Goal: Task Accomplishment & Management: Manage account settings

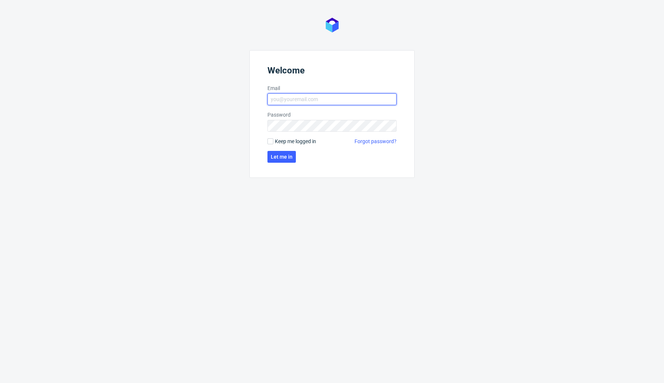
click at [315, 100] on input "Email" at bounding box center [331, 99] width 129 height 12
click at [306, 218] on div "Welcome Email Password Keep me logged in Forgot password? Let me in" at bounding box center [332, 191] width 664 height 383
type input "[EMAIL_ADDRESS][DOMAIN_NAME]"
click at [283, 156] on span "Let me in" at bounding box center [282, 156] width 22 height 5
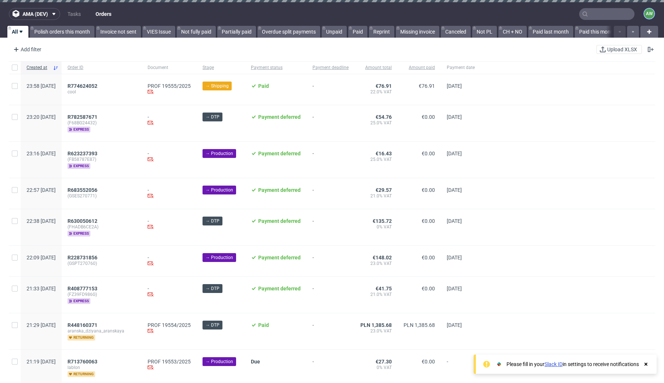
click at [644, 9] on figcaption "AW" at bounding box center [649, 13] width 10 height 10
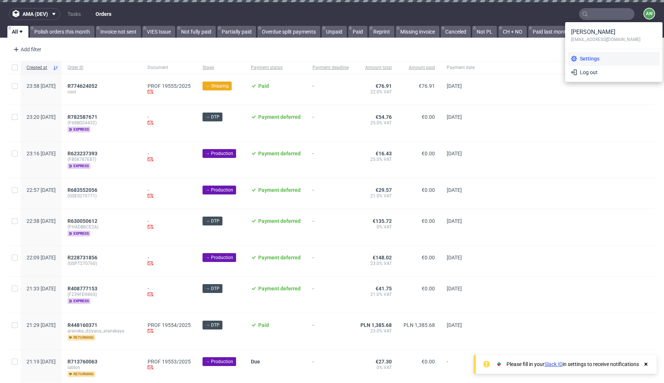
click at [595, 59] on span "Settings" at bounding box center [617, 58] width 80 height 7
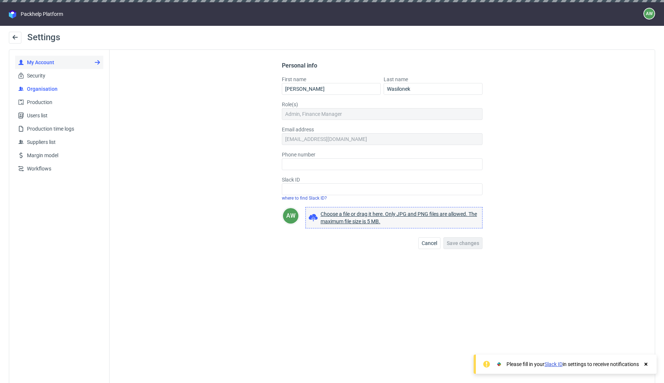
click at [54, 86] on span "Organisation" at bounding box center [62, 88] width 76 height 7
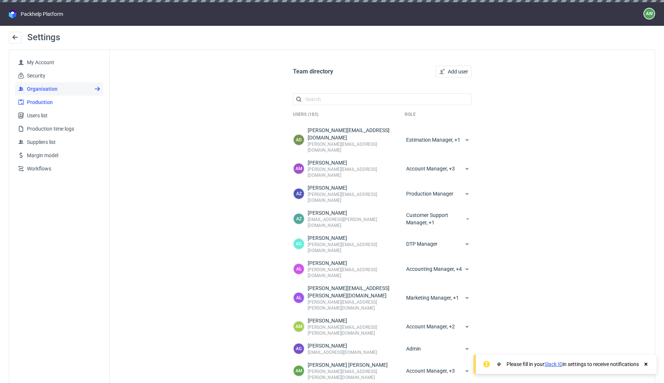
click at [46, 100] on span "Production" at bounding box center [62, 101] width 76 height 7
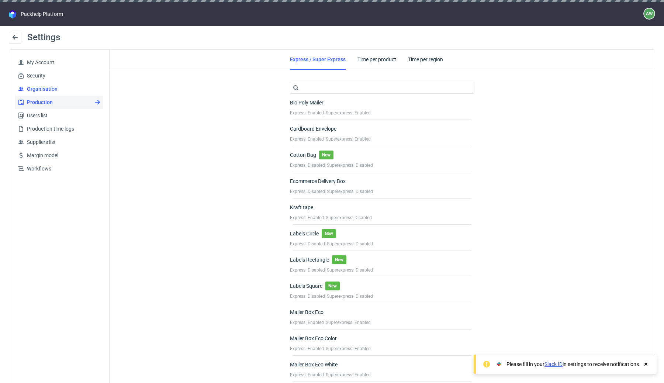
click at [49, 87] on span "Organisation" at bounding box center [62, 88] width 76 height 7
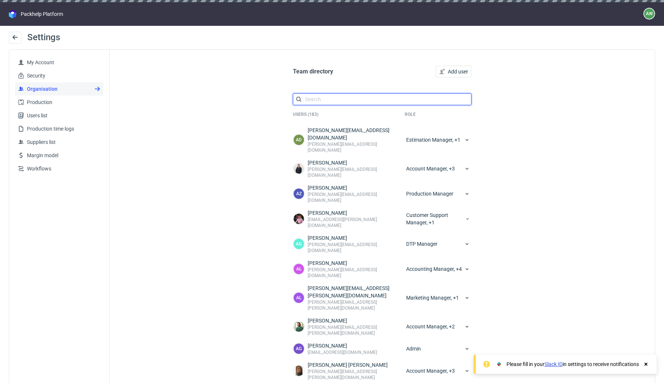
click at [336, 99] on input "text" at bounding box center [382, 99] width 179 height 12
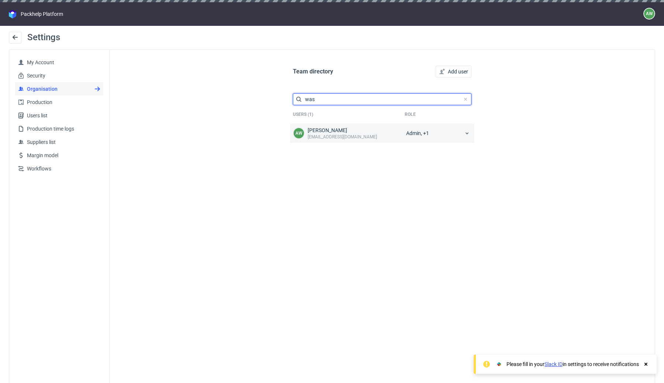
type input "was"
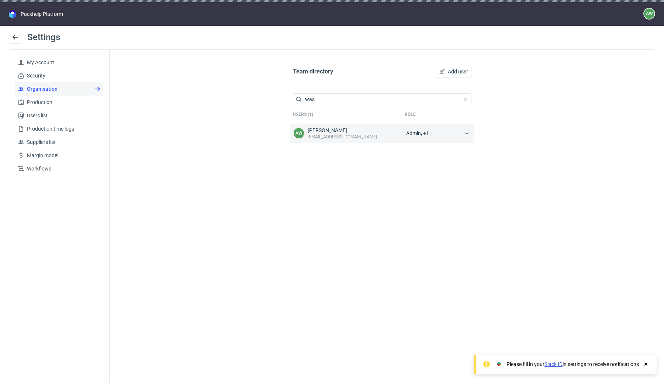
click at [465, 133] on use at bounding box center [466, 133] width 3 height 2
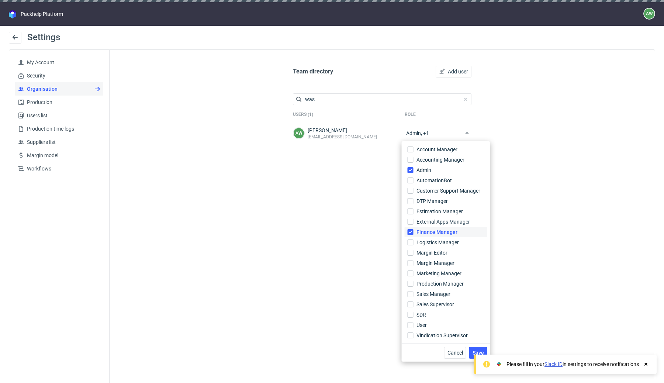
click at [424, 232] on span "Finance Manager" at bounding box center [436, 231] width 41 height 7
click at [413, 232] on input "Finance Manager" at bounding box center [411, 232] width 6 height 6
click at [412, 168] on input "Admin" at bounding box center [411, 170] width 6 height 6
click at [430, 162] on span "Accounting Manager" at bounding box center [440, 159] width 49 height 7
click at [413, 162] on input "Accounting Manager" at bounding box center [411, 160] width 6 height 6
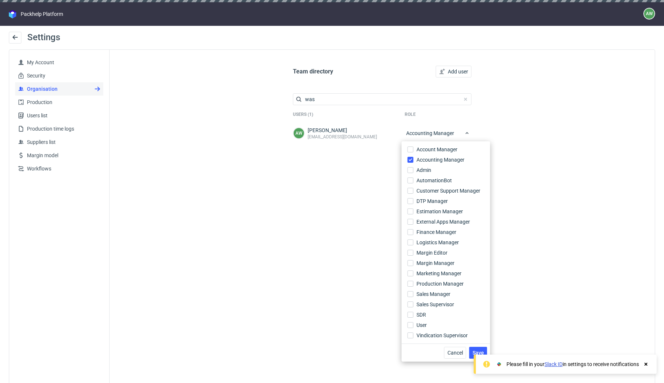
click at [554, 200] on div "Team directory Add user was Users (1) Role AW Arkadiusz Wasilonek dev@zapakuj.t…" at bounding box center [382, 226] width 545 height 353
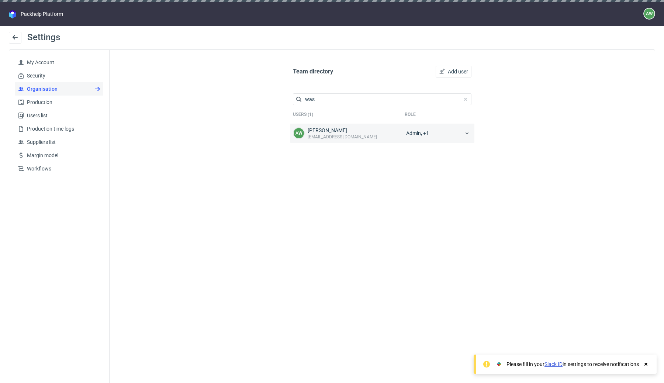
click at [447, 136] on div "Admin, +1" at bounding box center [438, 133] width 67 height 13
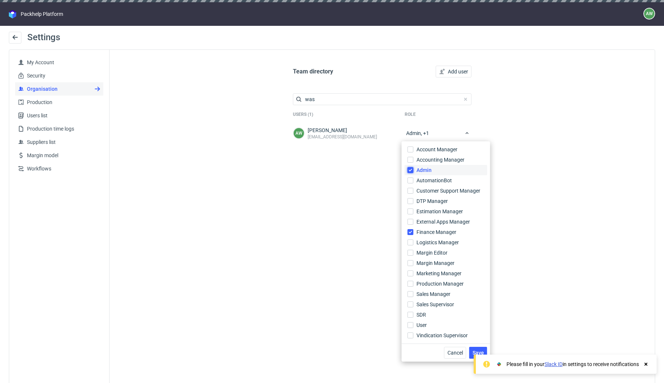
click at [413, 171] on input "Admin" at bounding box center [411, 170] width 6 height 6
click at [409, 232] on input "Finance Manager" at bounding box center [411, 232] width 6 height 6
click at [411, 160] on input "Accounting Manager" at bounding box center [411, 160] width 6 height 6
click at [480, 350] on span "Save" at bounding box center [477, 352] width 11 height 5
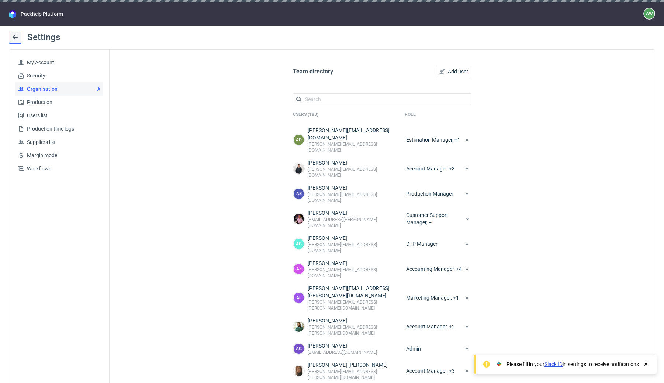
click at [14, 39] on icon at bounding box center [15, 37] width 6 height 6
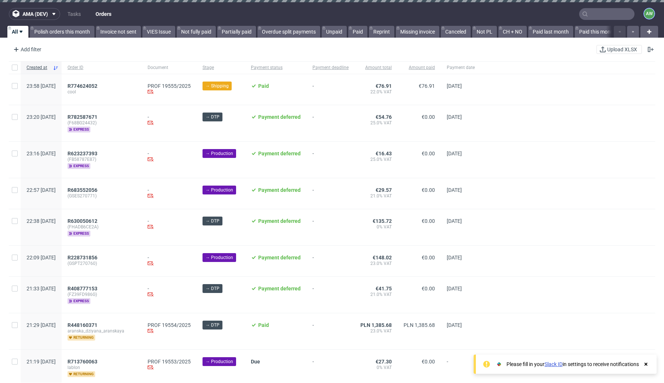
click at [645, 11] on figcaption "AW" at bounding box center [649, 13] width 10 height 10
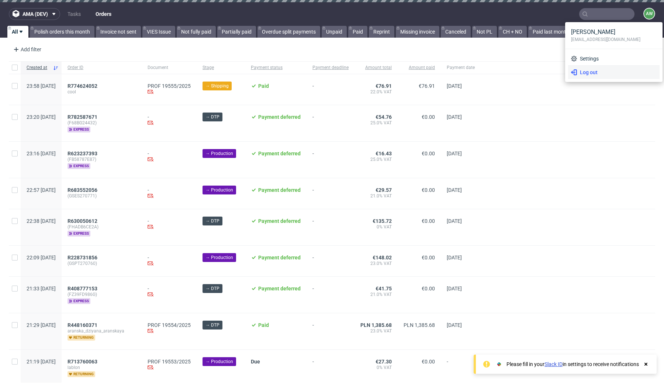
click at [581, 75] on span "Log out" at bounding box center [617, 72] width 80 height 7
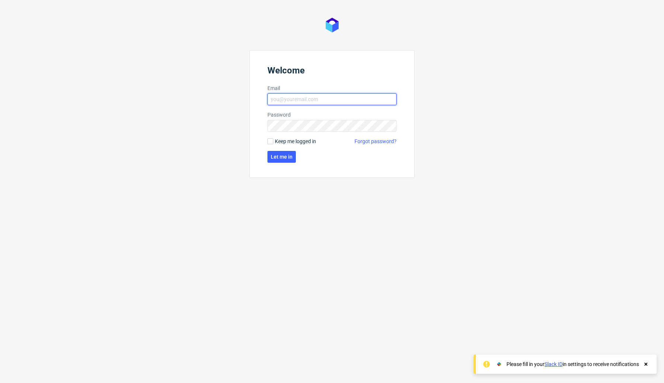
click at [306, 101] on input "Email" at bounding box center [331, 99] width 129 height 12
type input "dev@zapakuj.to"
click at [283, 157] on span "Let me in" at bounding box center [282, 156] width 22 height 5
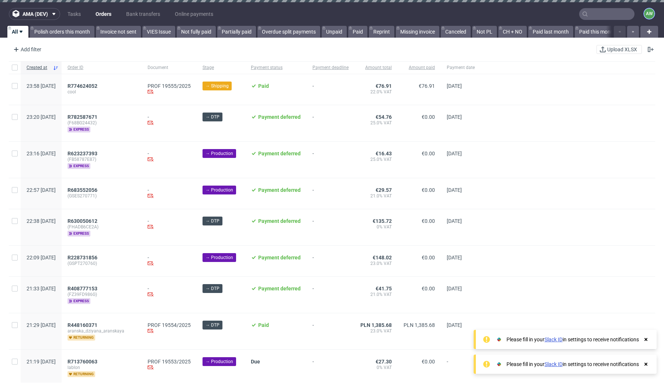
click at [648, 14] on div "AW" at bounding box center [649, 14] width 12 height 12
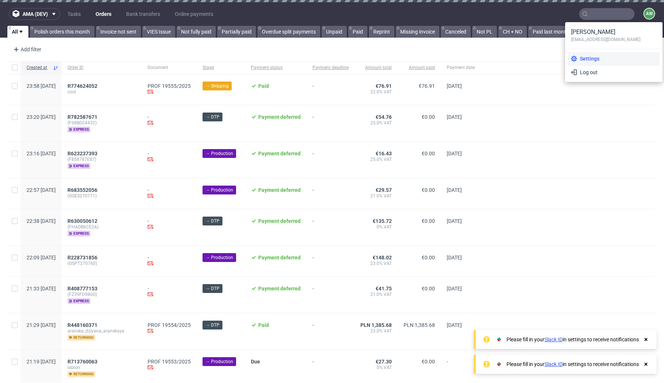
click at [590, 59] on span "Settings" at bounding box center [617, 58] width 80 height 7
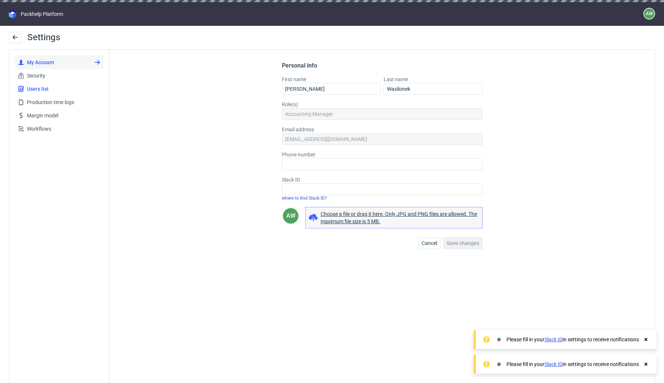
click at [53, 91] on span "Users list" at bounding box center [62, 88] width 76 height 7
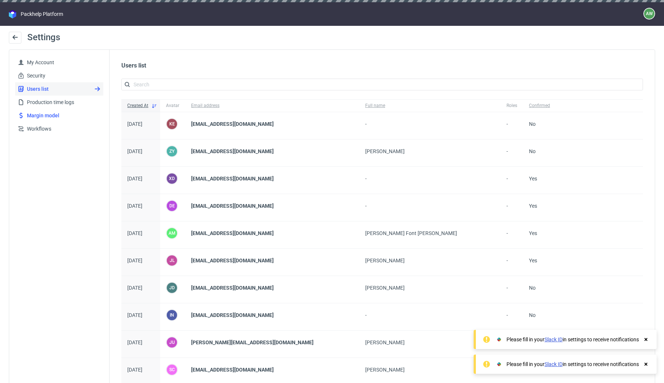
click at [64, 112] on span "Margin model" at bounding box center [62, 115] width 76 height 7
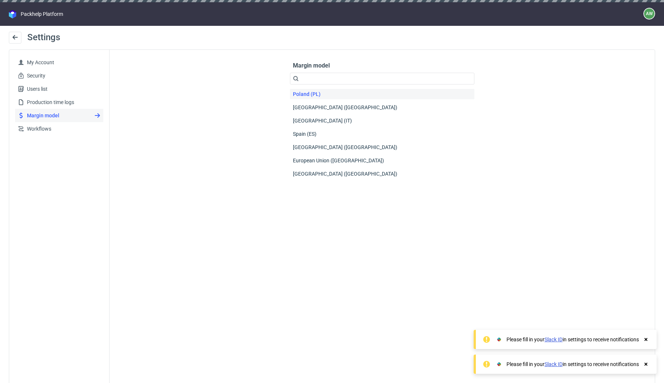
click at [305, 94] on span "Poland (PL)" at bounding box center [307, 94] width 34 height 10
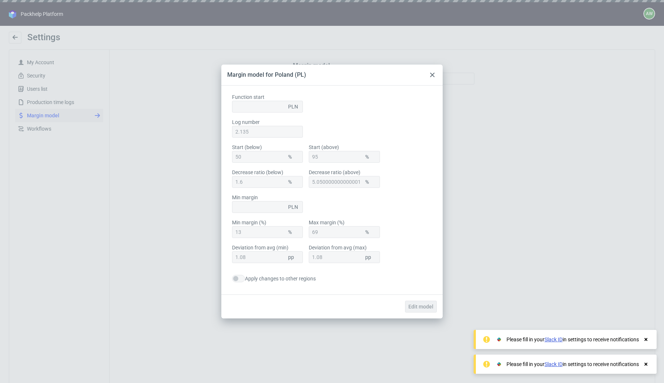
click at [266, 109] on div "PLN" at bounding box center [267, 107] width 71 height 12
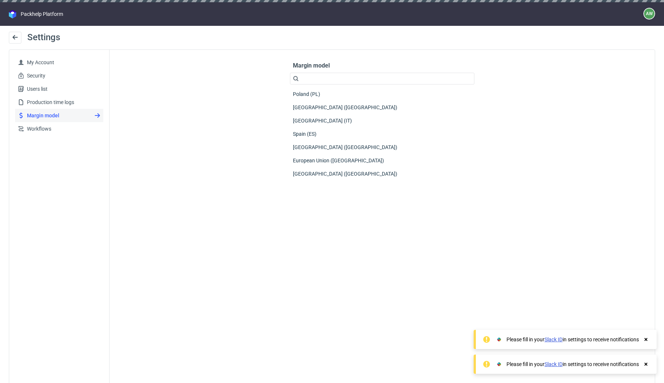
click at [8, 34] on div "Settings My Account Security Users list Production time logs Margin model Workf…" at bounding box center [332, 217] width 664 height 383
click at [14, 39] on use at bounding box center [15, 37] width 5 height 4
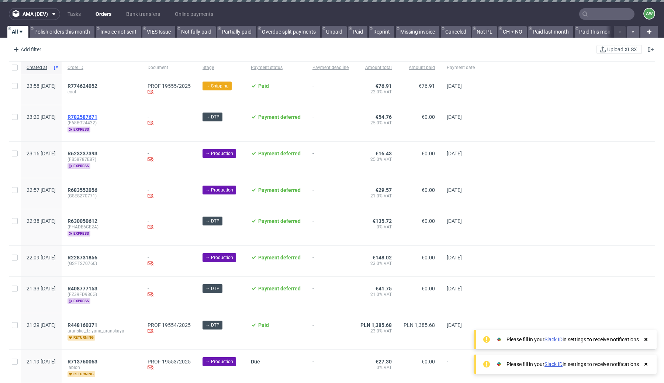
click at [97, 115] on span "R782587671" at bounding box center [82, 117] width 30 height 6
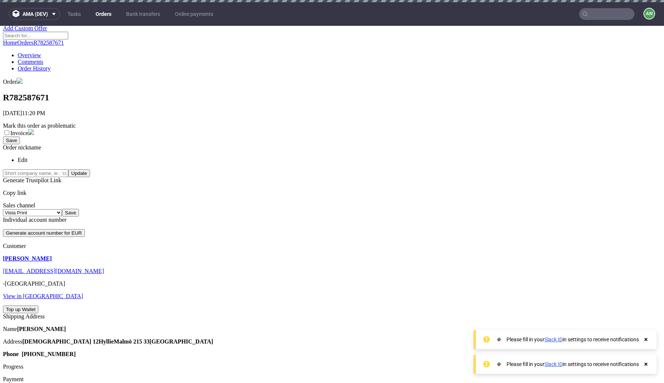
scroll to position [4, 0]
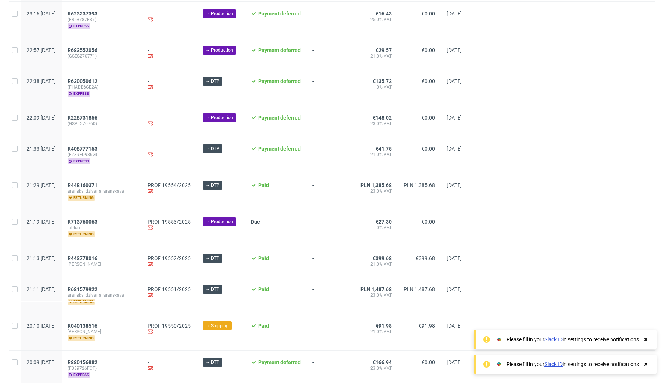
scroll to position [242, 0]
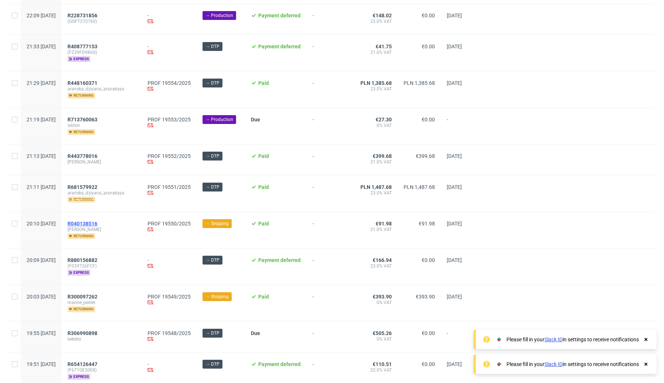
click at [97, 224] on span "R040138516" at bounding box center [82, 224] width 30 height 6
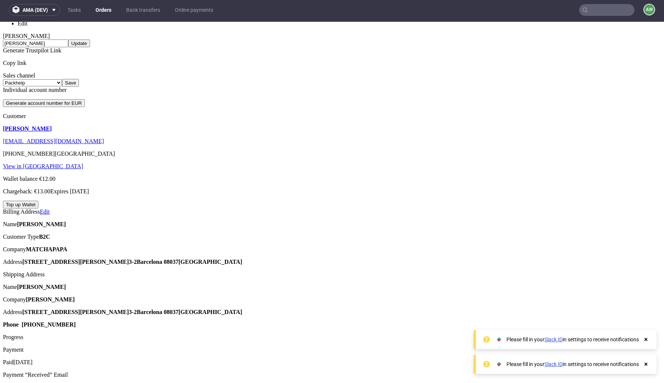
scroll to position [257, 0]
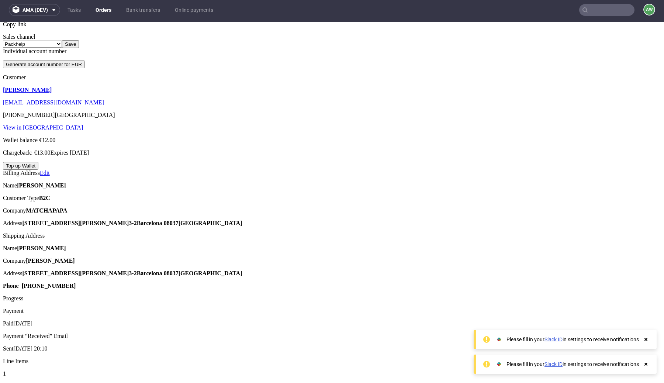
click at [50, 170] on link "Edit" at bounding box center [45, 173] width 10 height 6
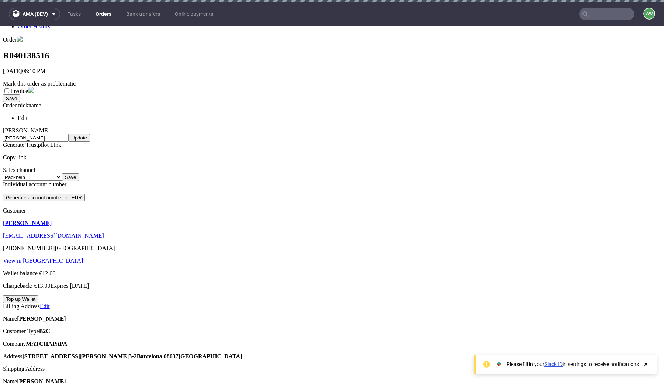
scroll to position [173, 0]
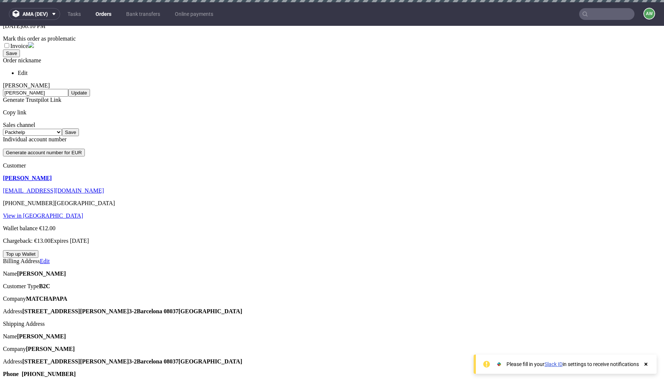
click at [50, 258] on link "Edit" at bounding box center [45, 261] width 10 height 6
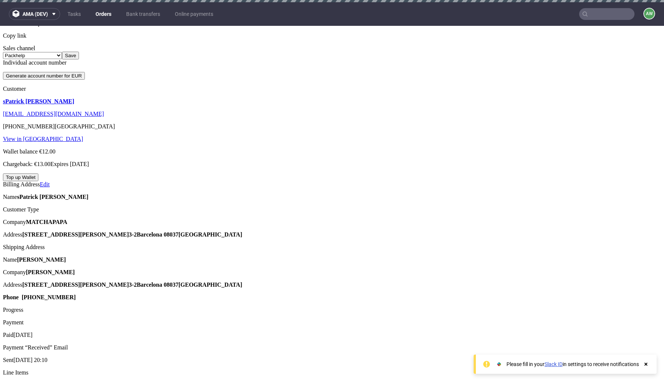
scroll to position [4, 0]
